Goal: Task Accomplishment & Management: Complete application form

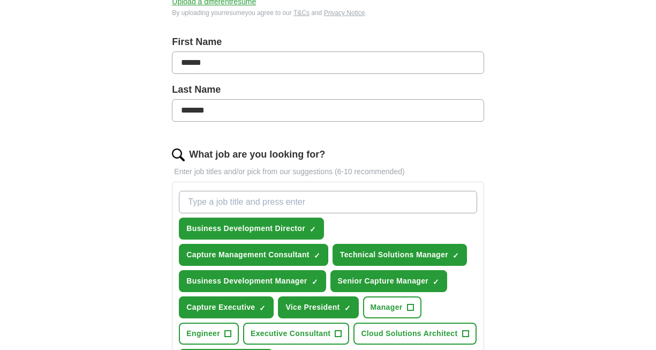
scroll to position [236, 0]
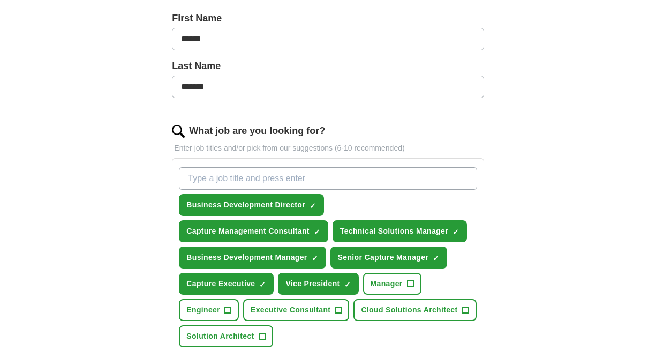
click at [319, 173] on input "What job are you looking for?" at bounding box center [328, 178] width 298 height 22
type input "Chief Operating Officer"
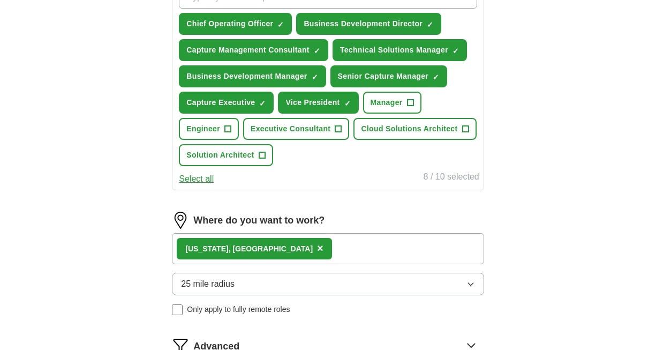
scroll to position [627, 0]
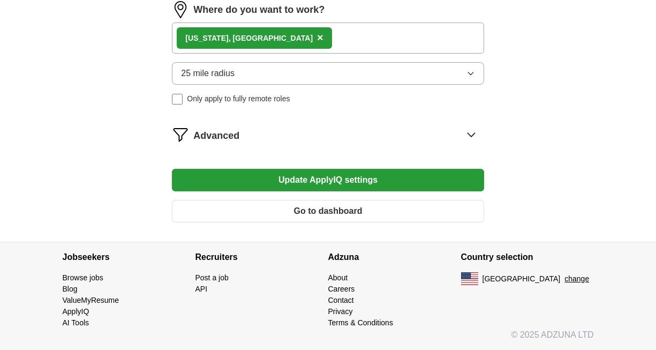
click at [354, 181] on button "Update ApplyIQ settings" at bounding box center [328, 180] width 312 height 22
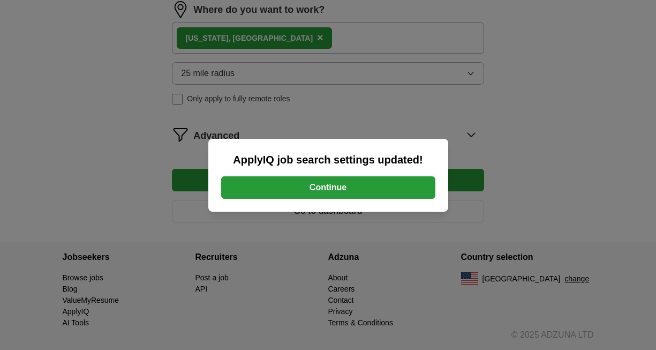
click at [352, 191] on button "Continue" at bounding box center [328, 187] width 214 height 22
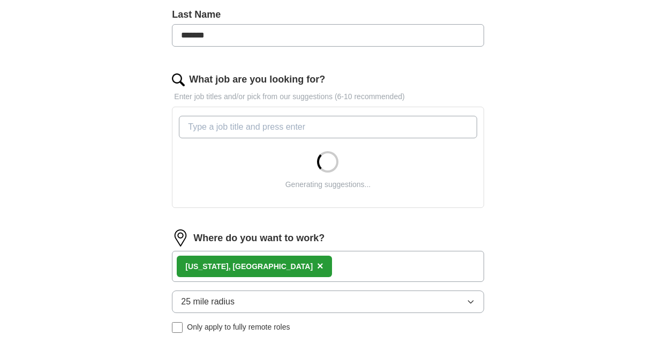
scroll to position [285, 0]
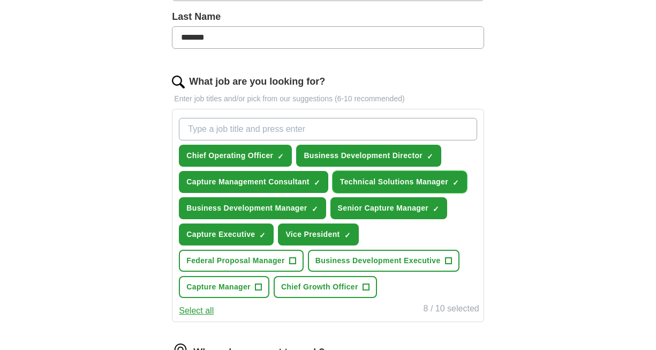
click at [0, 0] on span "×" at bounding box center [0, 0] width 0 height 0
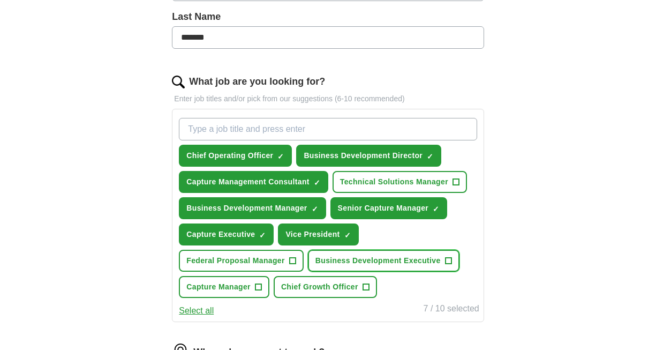
click at [450, 260] on span "+" at bounding box center [448, 260] width 6 height 9
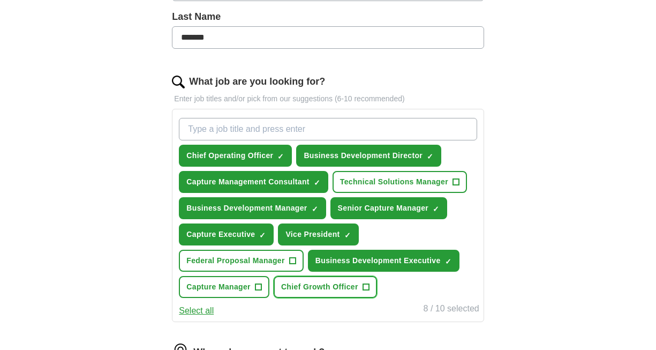
click at [368, 287] on span "+" at bounding box center [365, 287] width 6 height 9
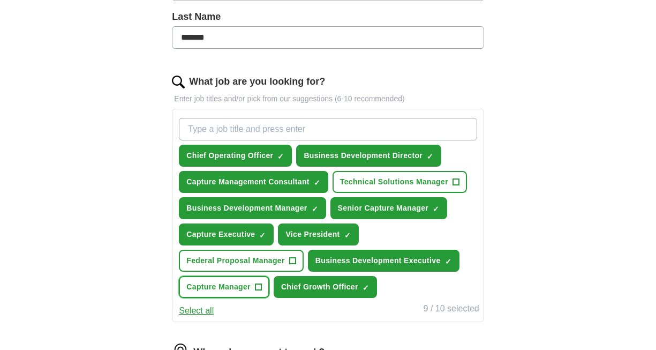
click at [261, 286] on span "+" at bounding box center [258, 287] width 6 height 9
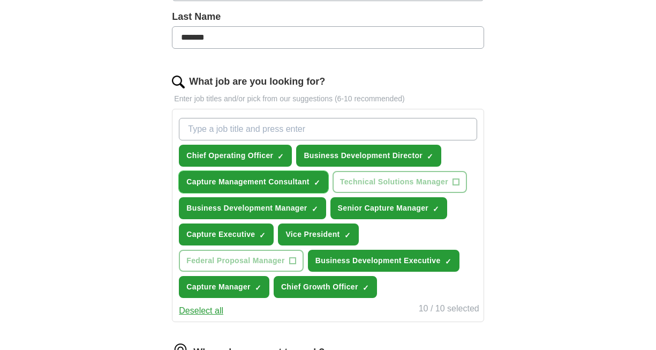
click at [0, 0] on span "×" at bounding box center [0, 0] width 0 height 0
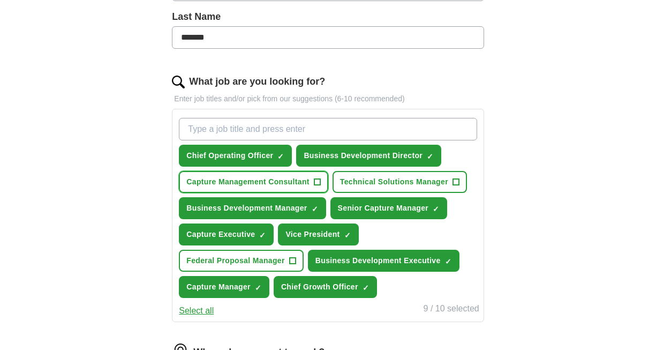
click at [320, 179] on span "+" at bounding box center [317, 182] width 6 height 9
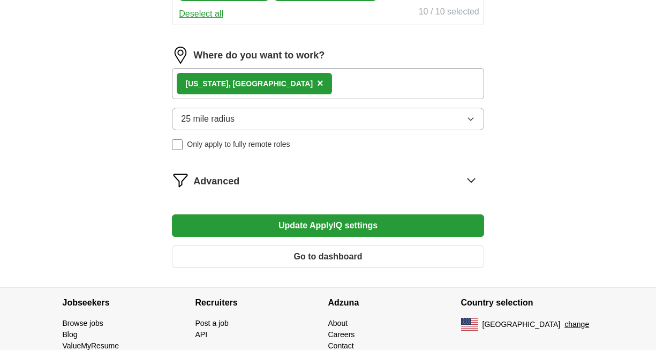
scroll to position [569, 0]
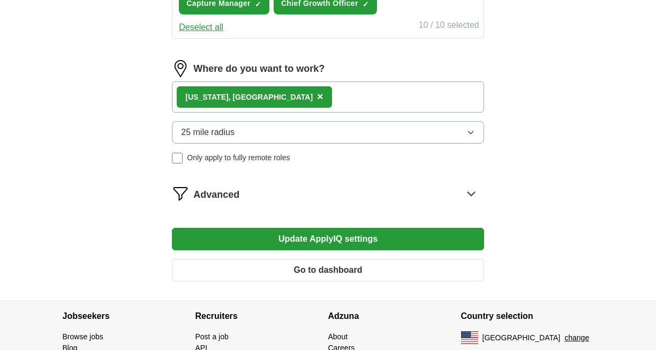
click at [465, 139] on button "25 mile radius" at bounding box center [328, 132] width 312 height 22
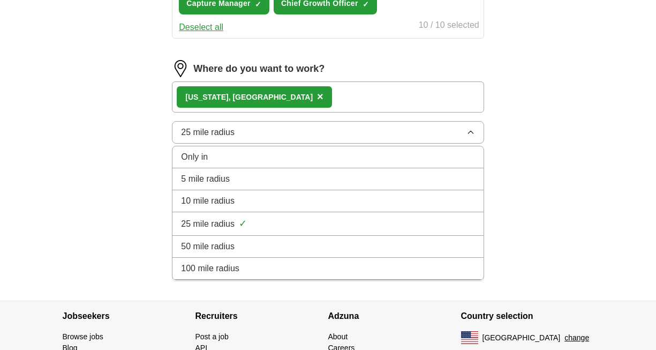
click at [393, 244] on div "50 mile radius" at bounding box center [327, 246] width 293 height 13
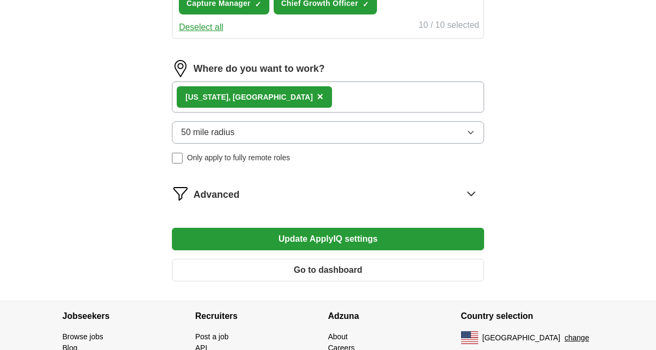
click at [407, 239] on button "Update ApplyIQ settings" at bounding box center [328, 239] width 312 height 22
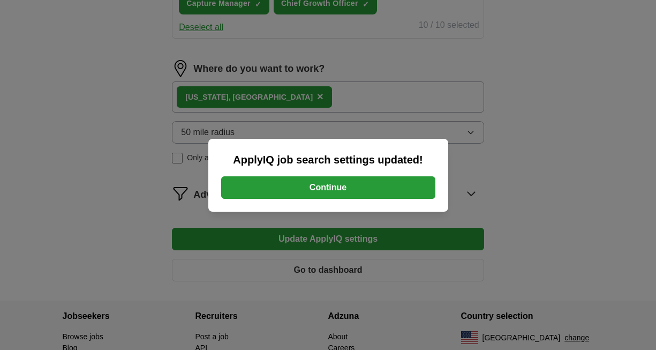
click at [384, 184] on button "Continue" at bounding box center [328, 187] width 214 height 22
